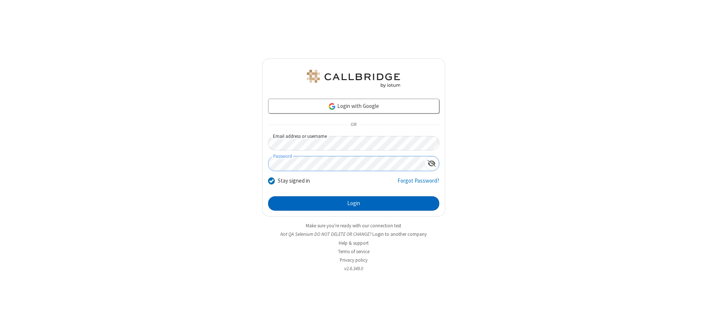
click at [354, 203] on button "Login" at bounding box center [353, 203] width 171 height 15
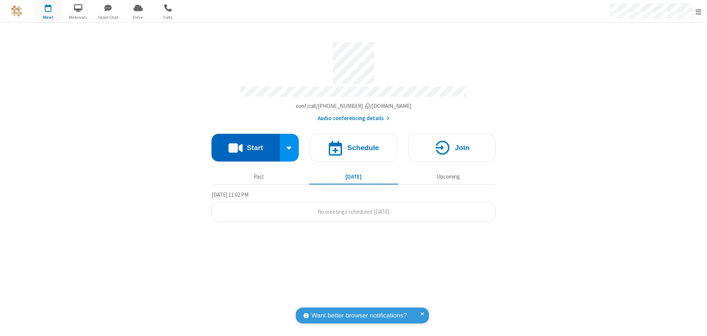
click at [246, 145] on button "Start" at bounding box center [246, 148] width 68 height 28
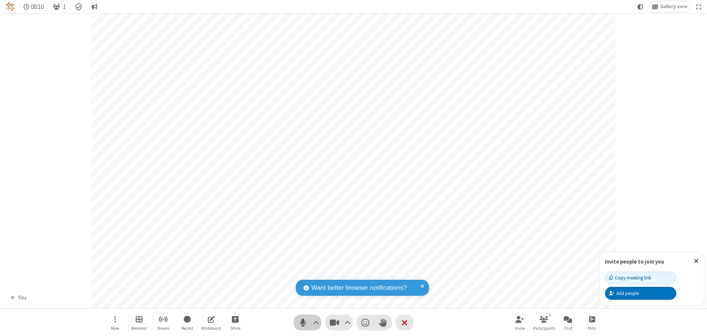
click at [303, 322] on span "Mute (Alt+A)" at bounding box center [302, 322] width 11 height 11
click at [303, 322] on span "Unmute (Alt+A)" at bounding box center [302, 322] width 11 height 11
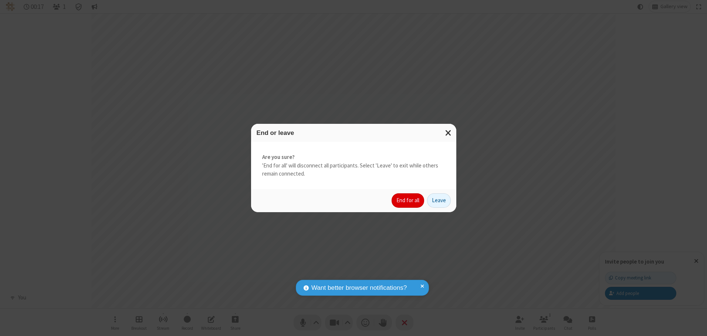
click at [408, 200] on button "End for all" at bounding box center [408, 200] width 33 height 15
